Goal: Task Accomplishment & Management: Complete application form

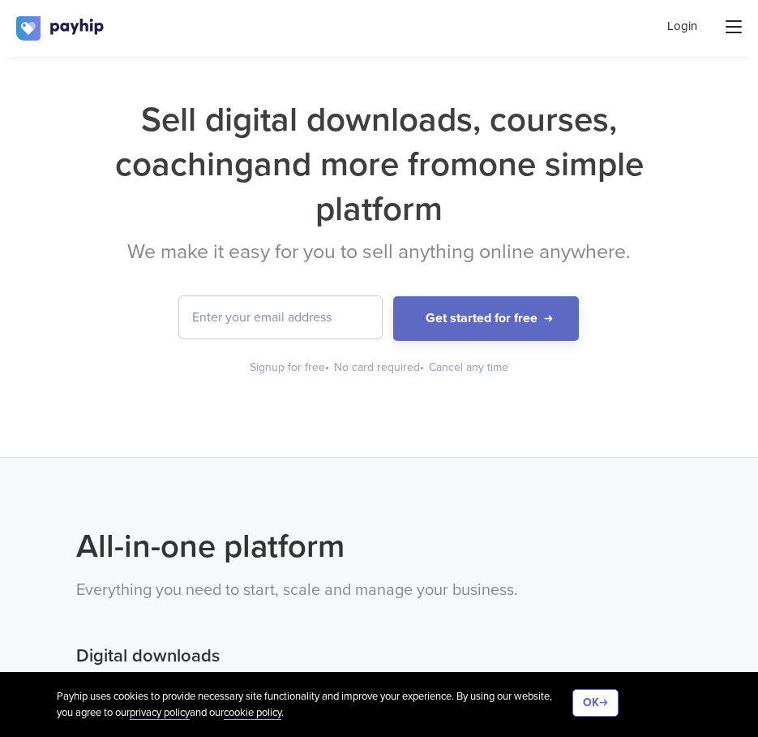
click at [320, 333] on input "email" at bounding box center [280, 317] width 203 height 42
type input "[EMAIL_ADDRESS][DOMAIN_NAME]"
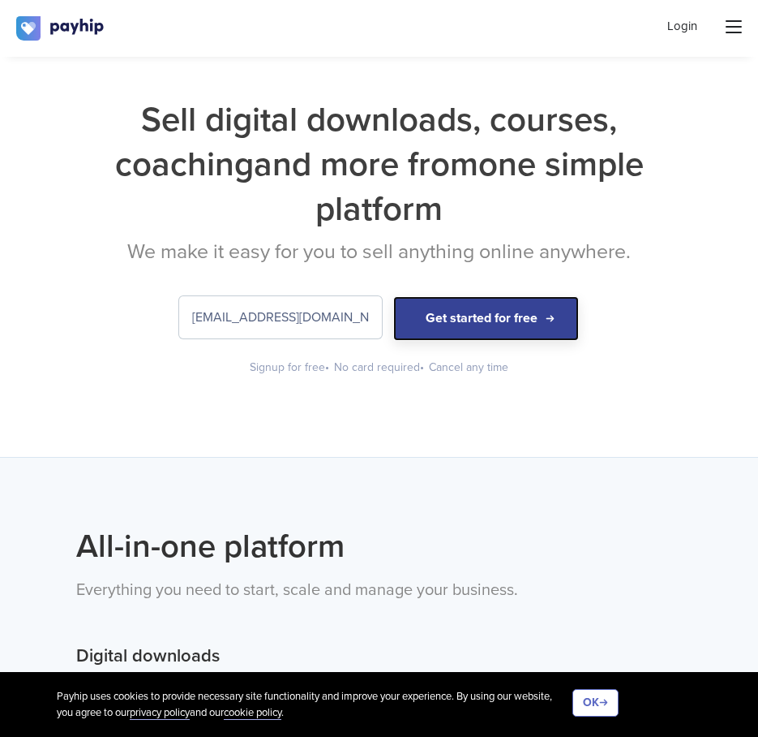
click at [470, 309] on button "Get started for free" at bounding box center [486, 318] width 186 height 45
